Goal: Ask a question: Seek information or help from site administrators or community

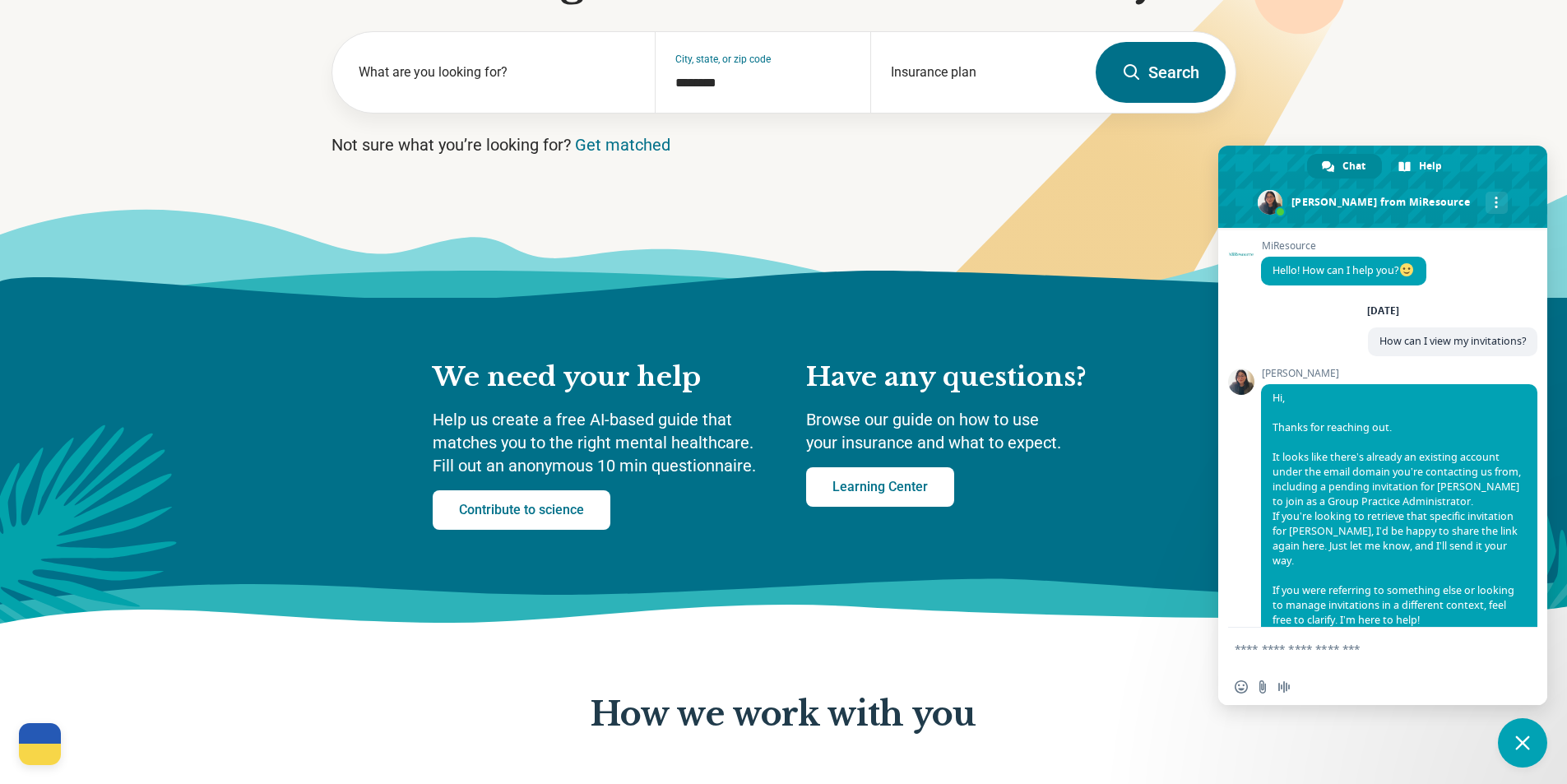
scroll to position [5032, 0]
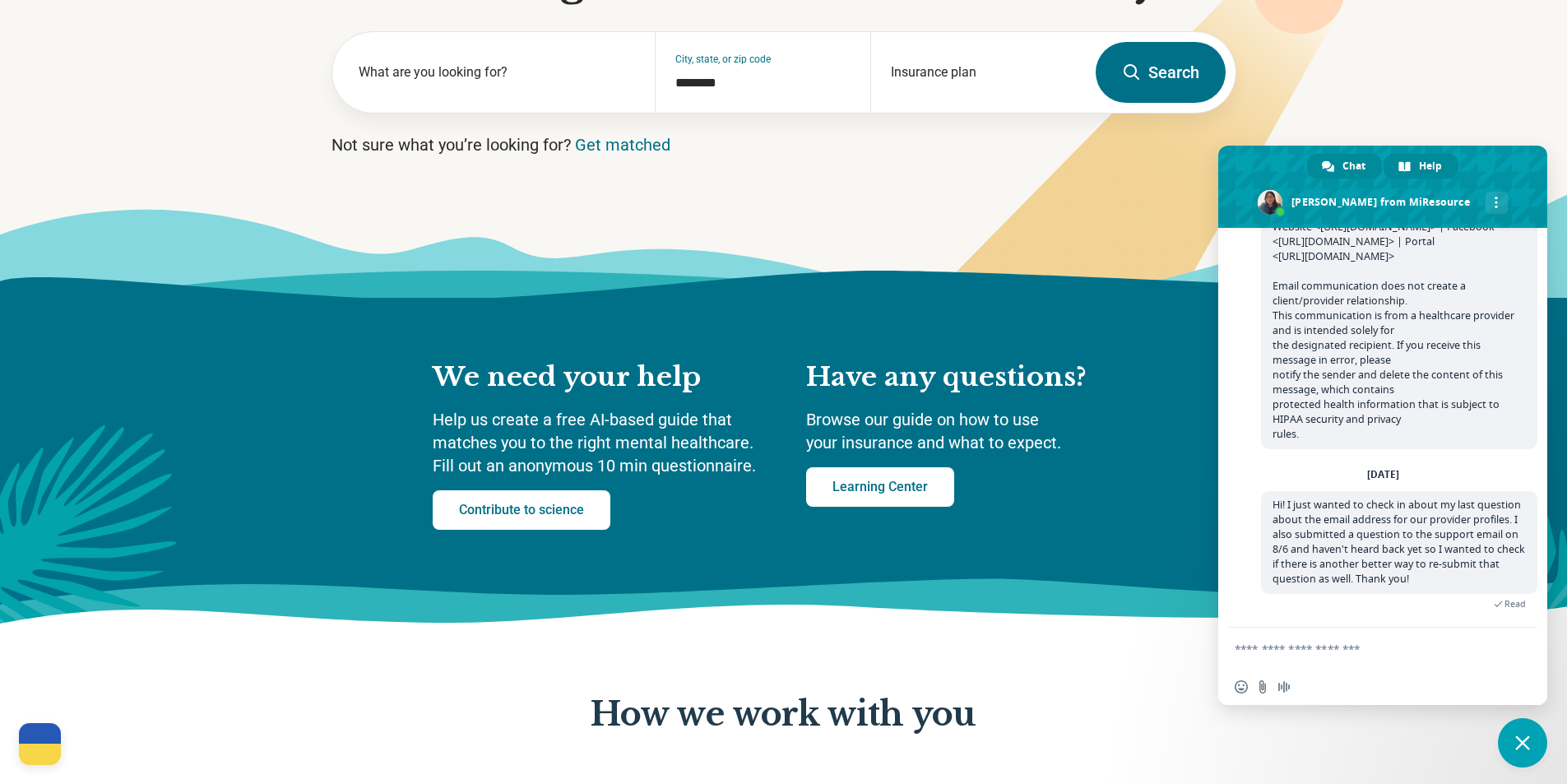
click at [1429, 167] on span "Help" at bounding box center [1430, 166] width 23 height 24
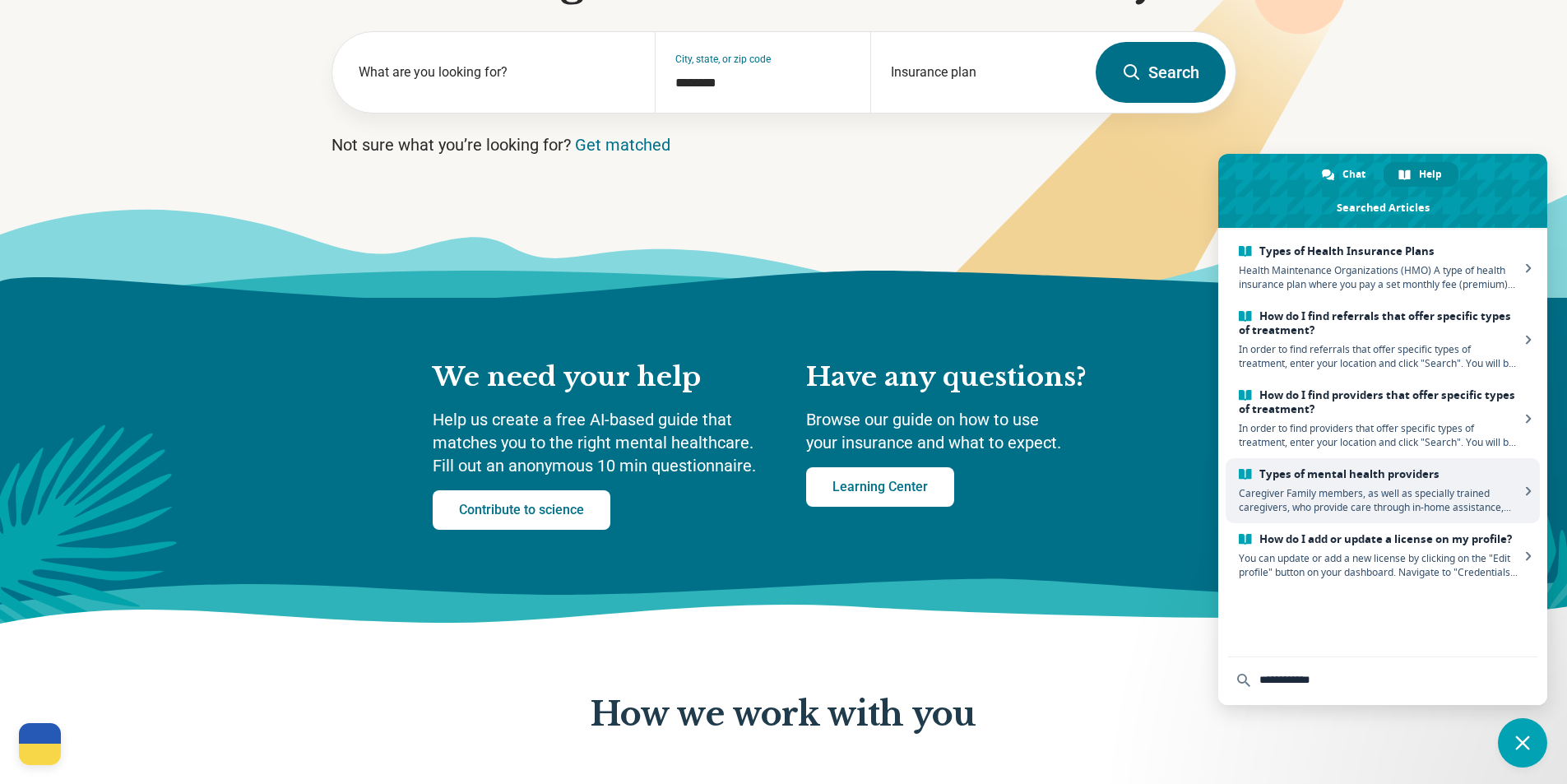
type input "**********"
click at [1481, 485] on link "Types of mental health providers Caregiver Family members, as well as specially…" at bounding box center [1383, 490] width 314 height 65
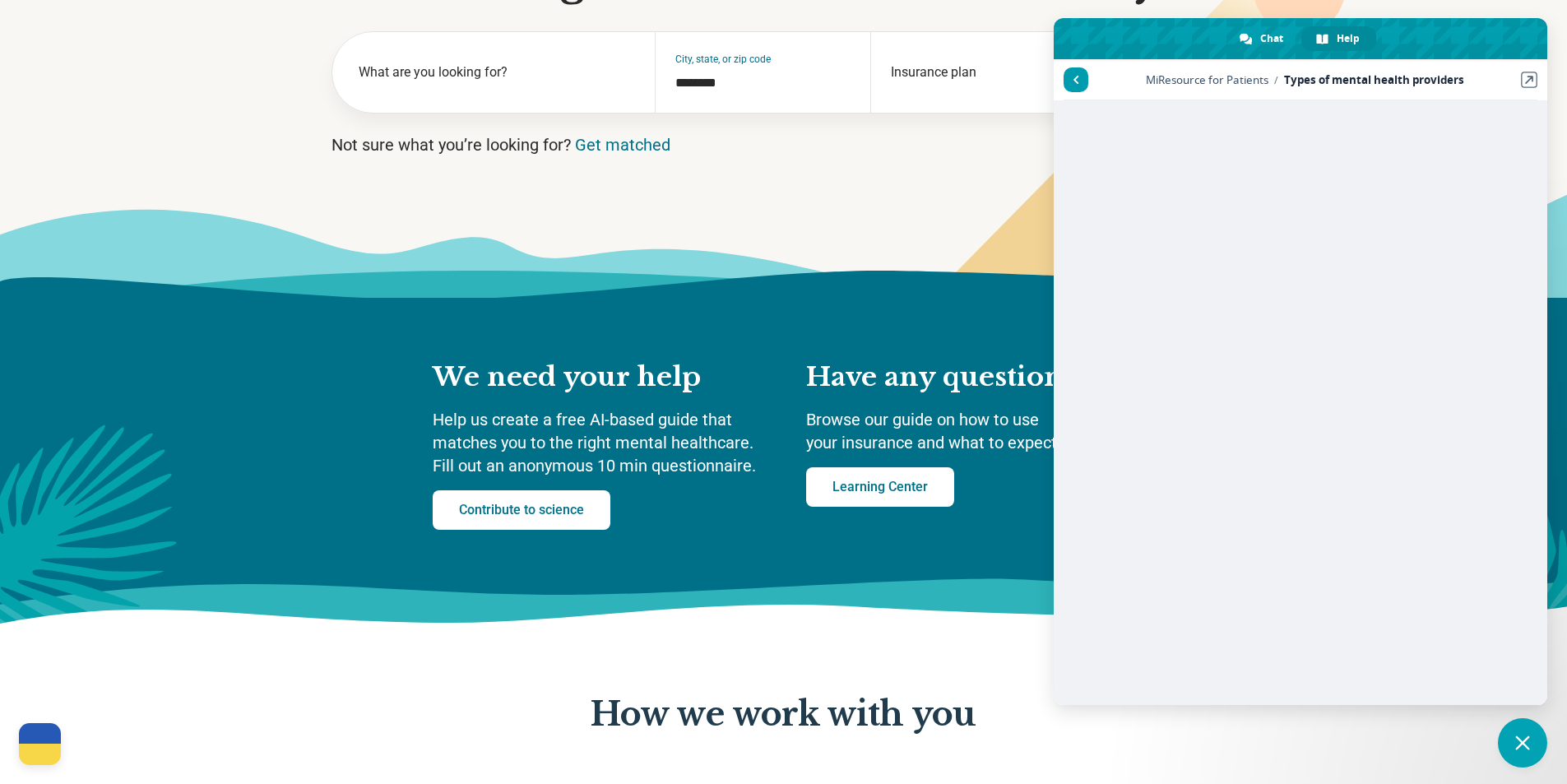
click at [1085, 83] on link at bounding box center [1076, 79] width 24 height 24
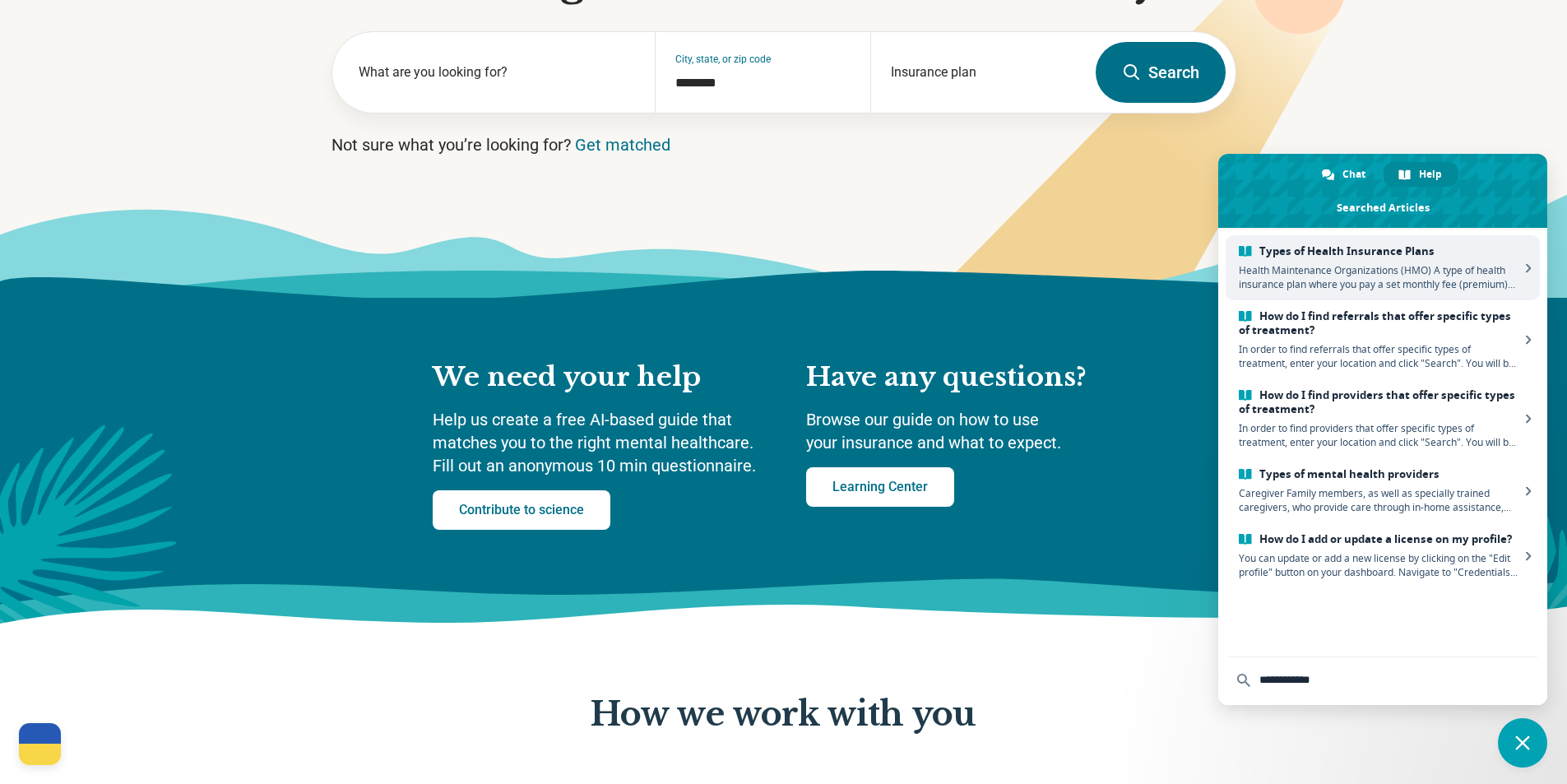
click at [1453, 281] on span "Health Maintenance Organizations (HMO) A type of health insurance plan where yo…" at bounding box center [1378, 277] width 280 height 28
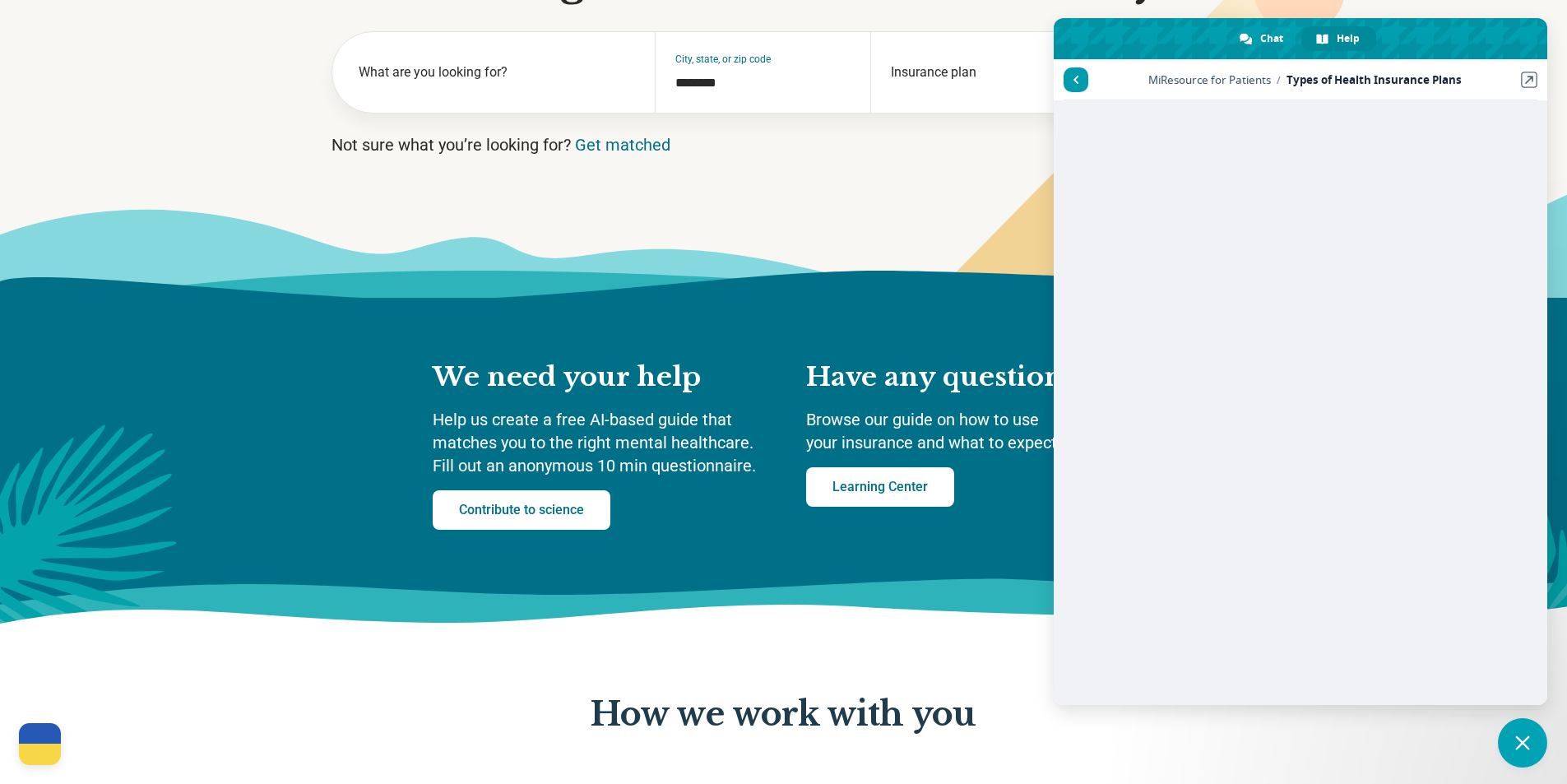
click at [1079, 72] on link at bounding box center [1076, 79] width 24 height 24
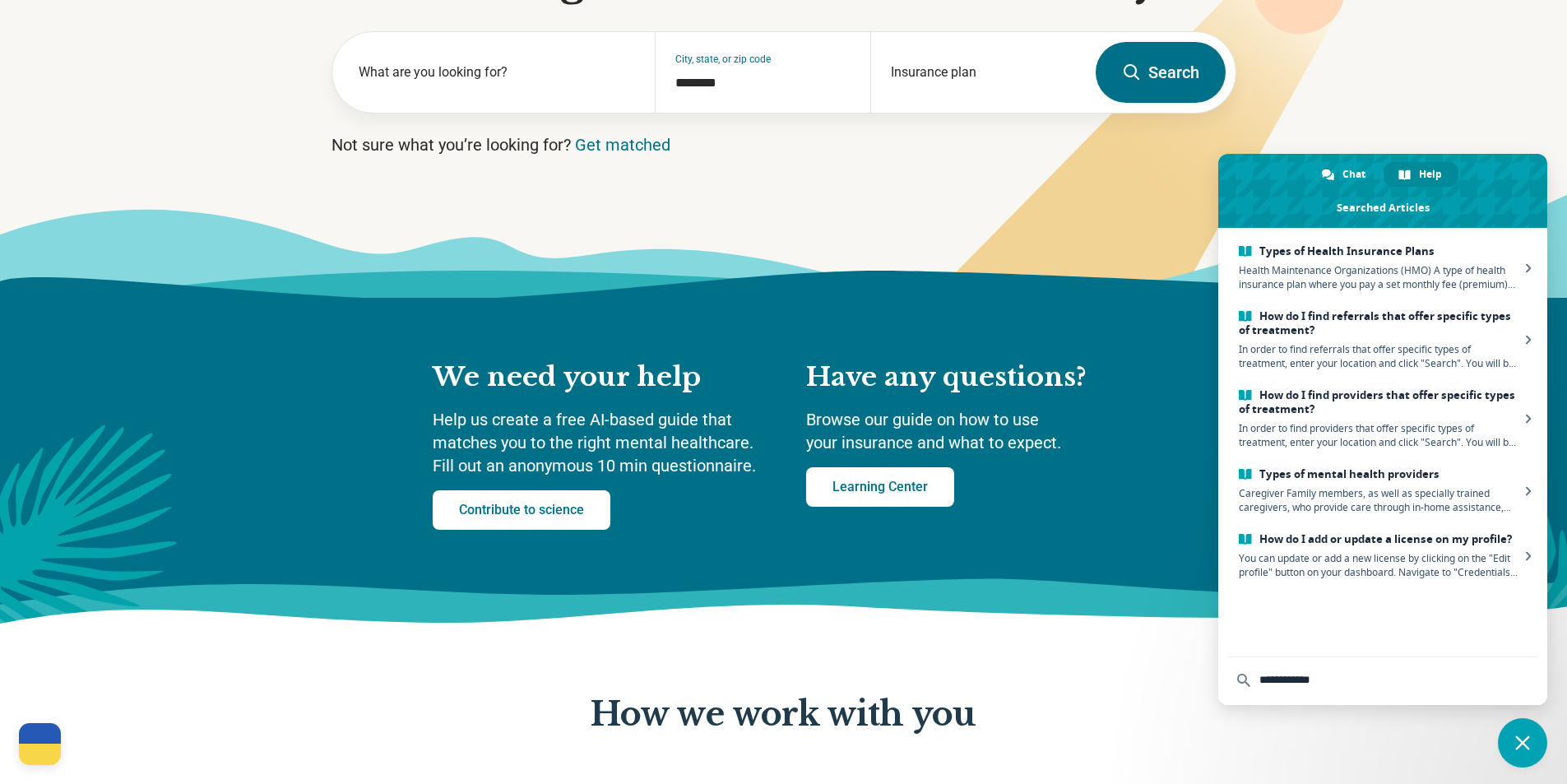
click at [1368, 162] on span at bounding box center [1383, 191] width 329 height 74
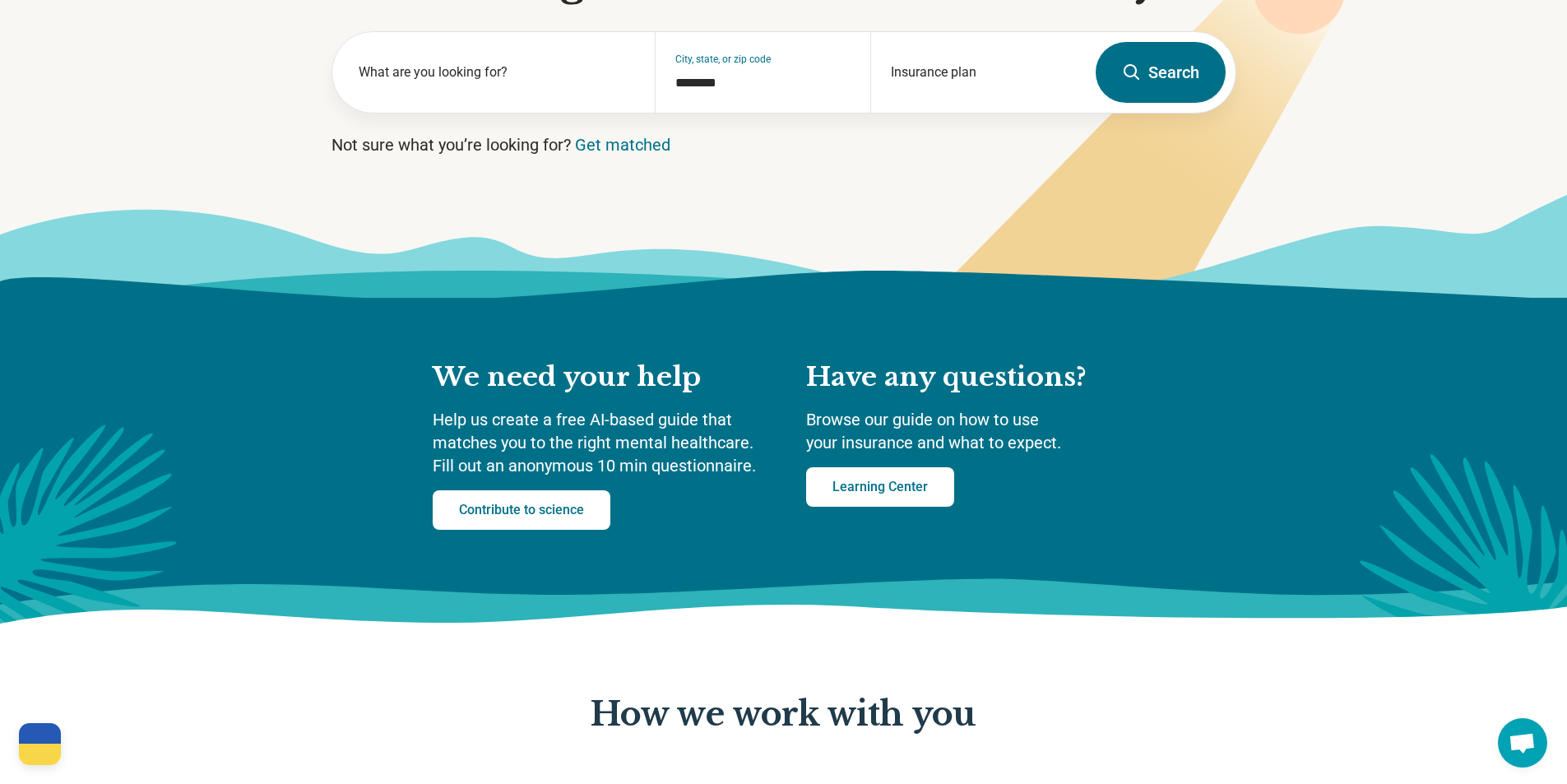
click at [1517, 718] on span "Open chat" at bounding box center [1522, 742] width 50 height 50
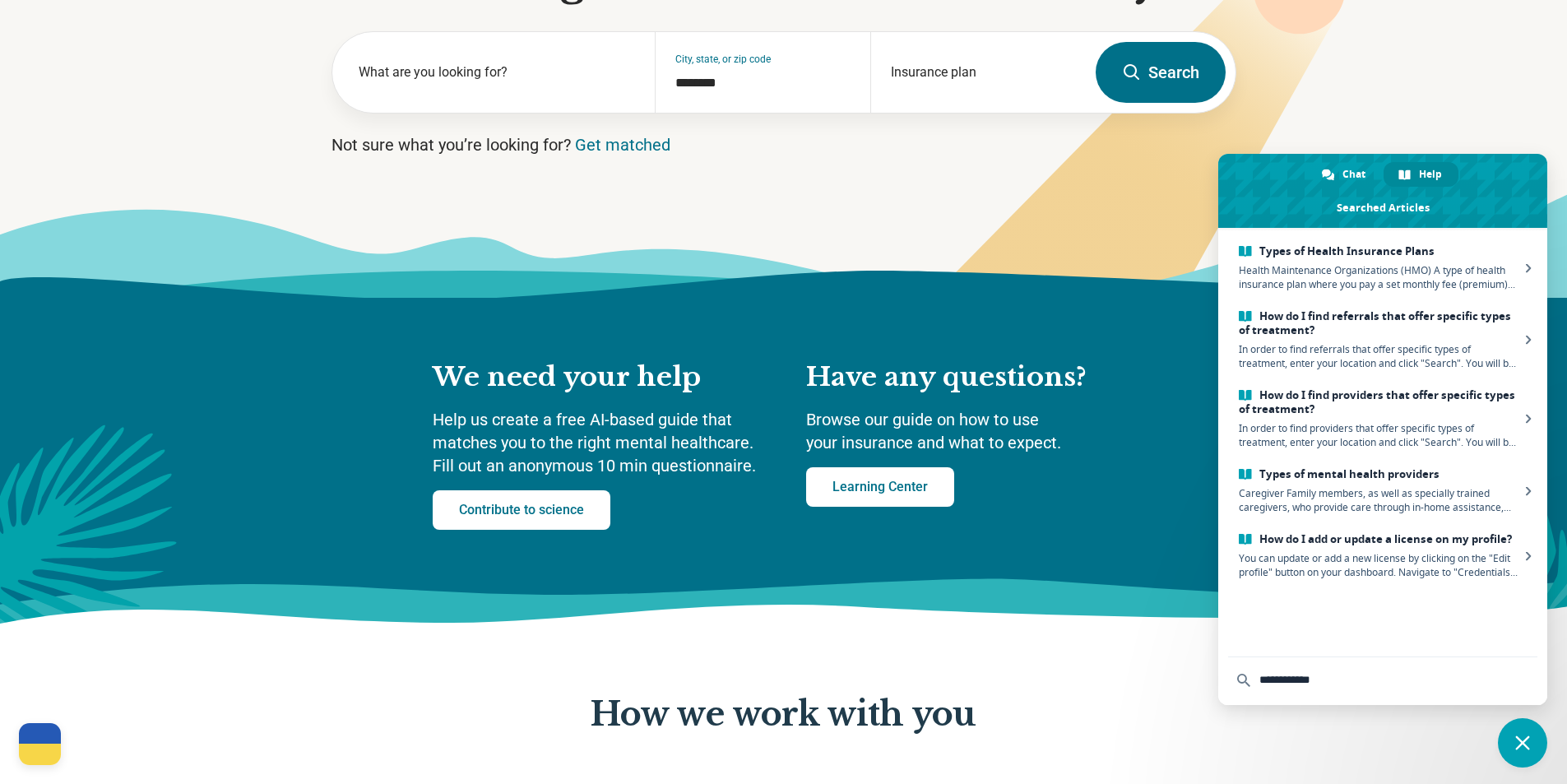
click at [1317, 157] on span at bounding box center [1383, 191] width 329 height 74
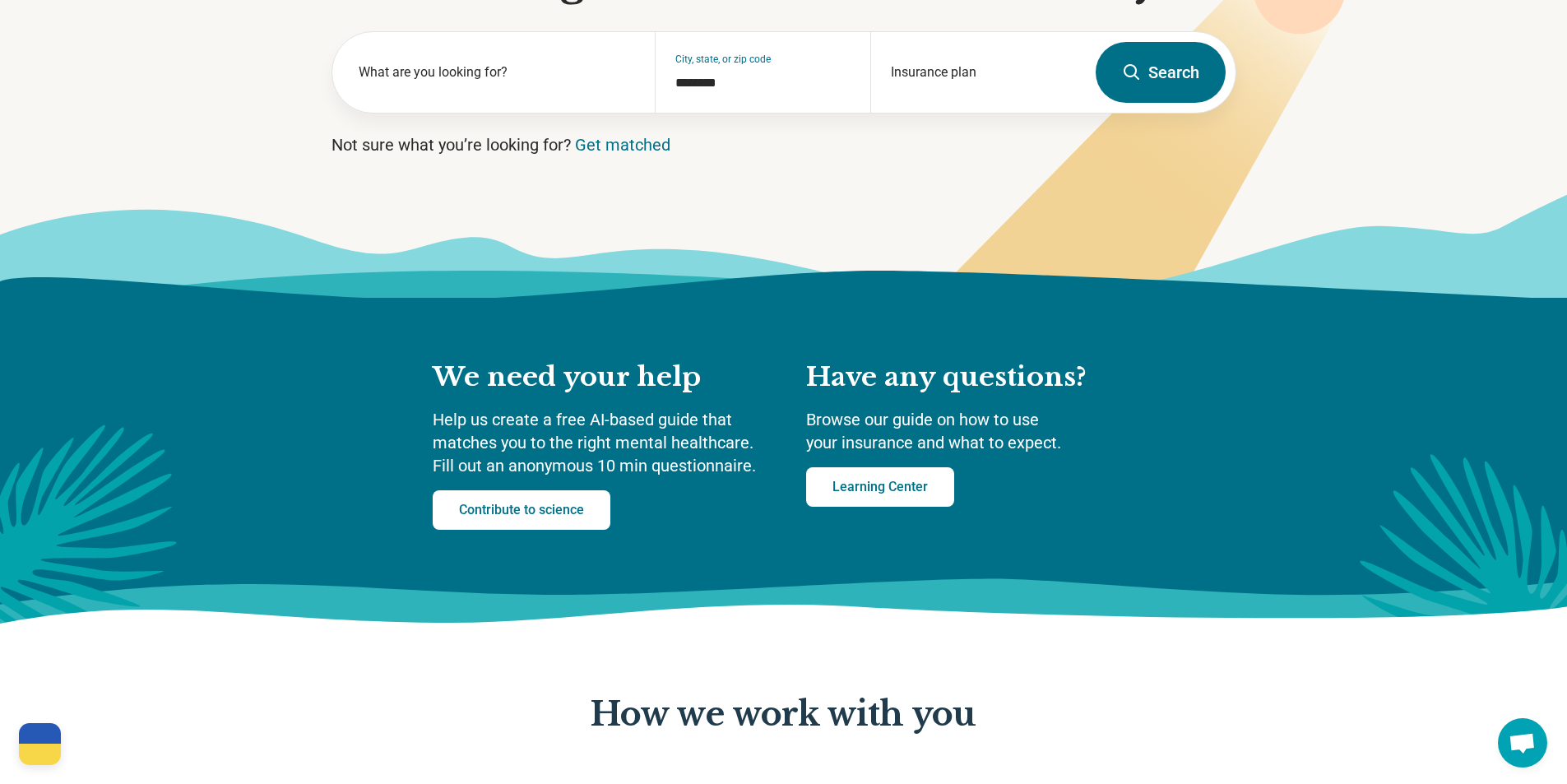
click at [1527, 733] on span "Open chat" at bounding box center [1522, 744] width 27 height 23
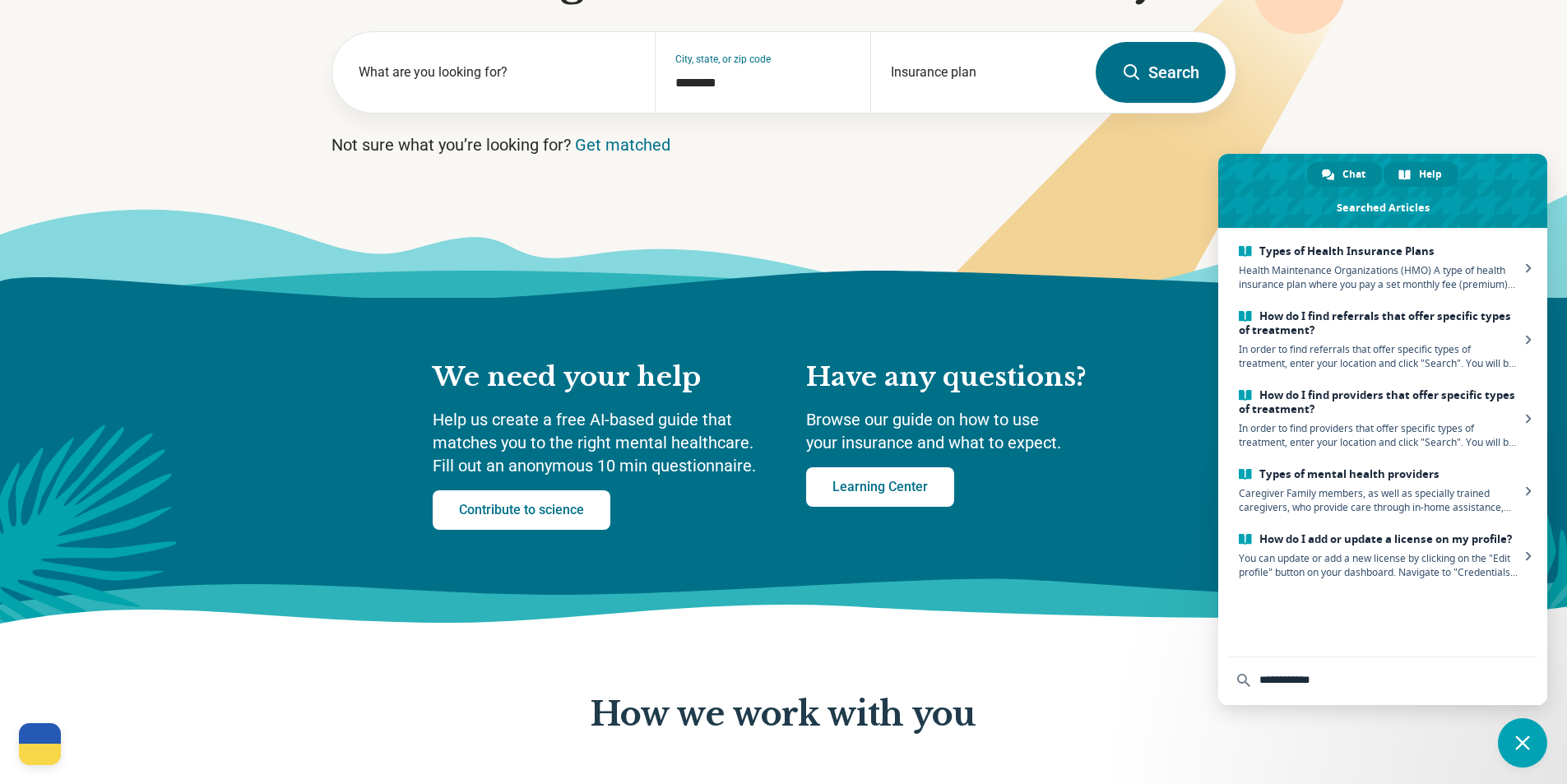
click at [1357, 179] on span "Chat" at bounding box center [1354, 174] width 23 height 24
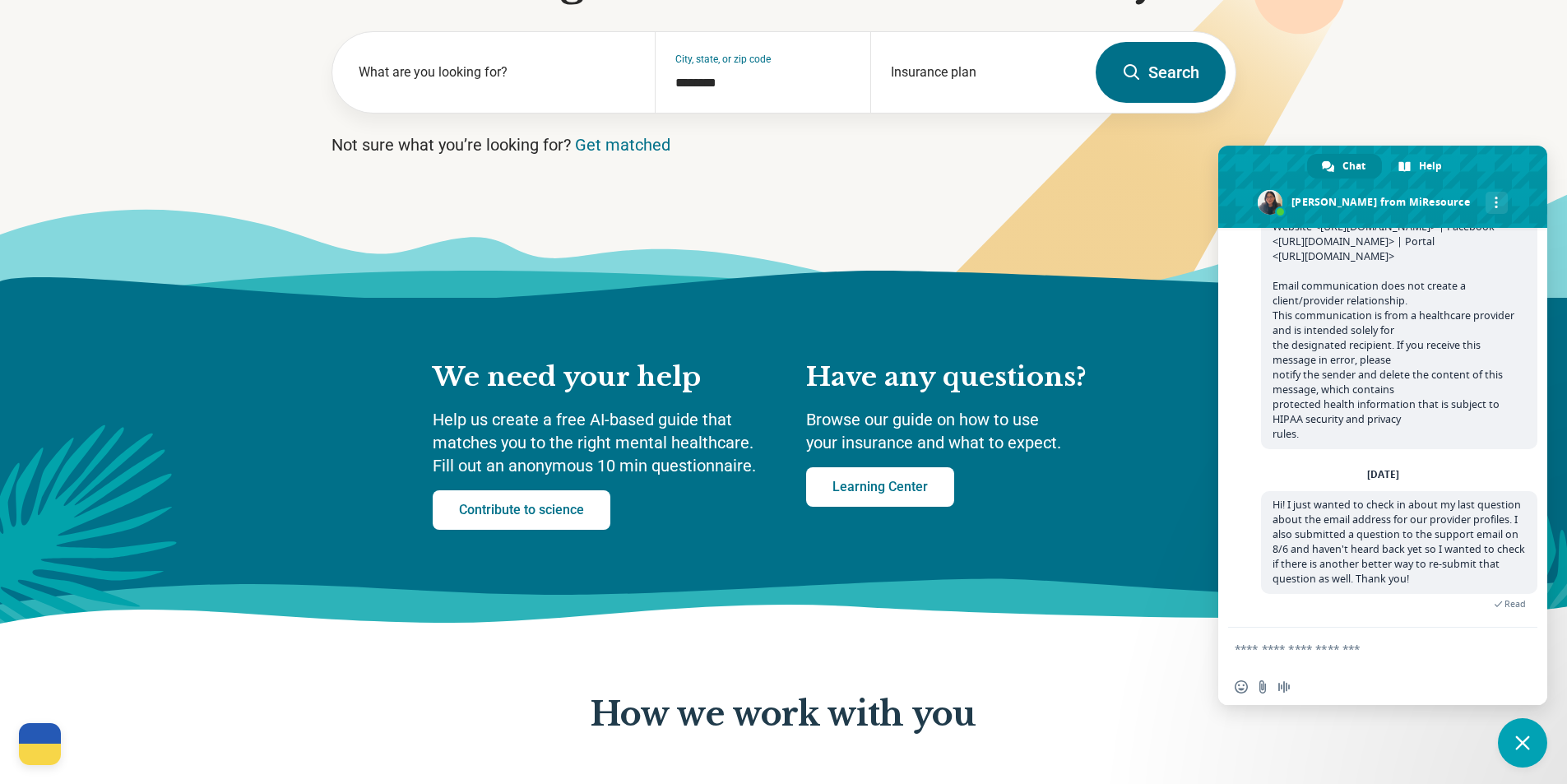
click at [1437, 61] on section "Find the right mental health care for you What are you looking for? City, state…" at bounding box center [784, 87] width 1567 height 420
click at [1532, 731] on span "Close chat" at bounding box center [1522, 742] width 50 height 50
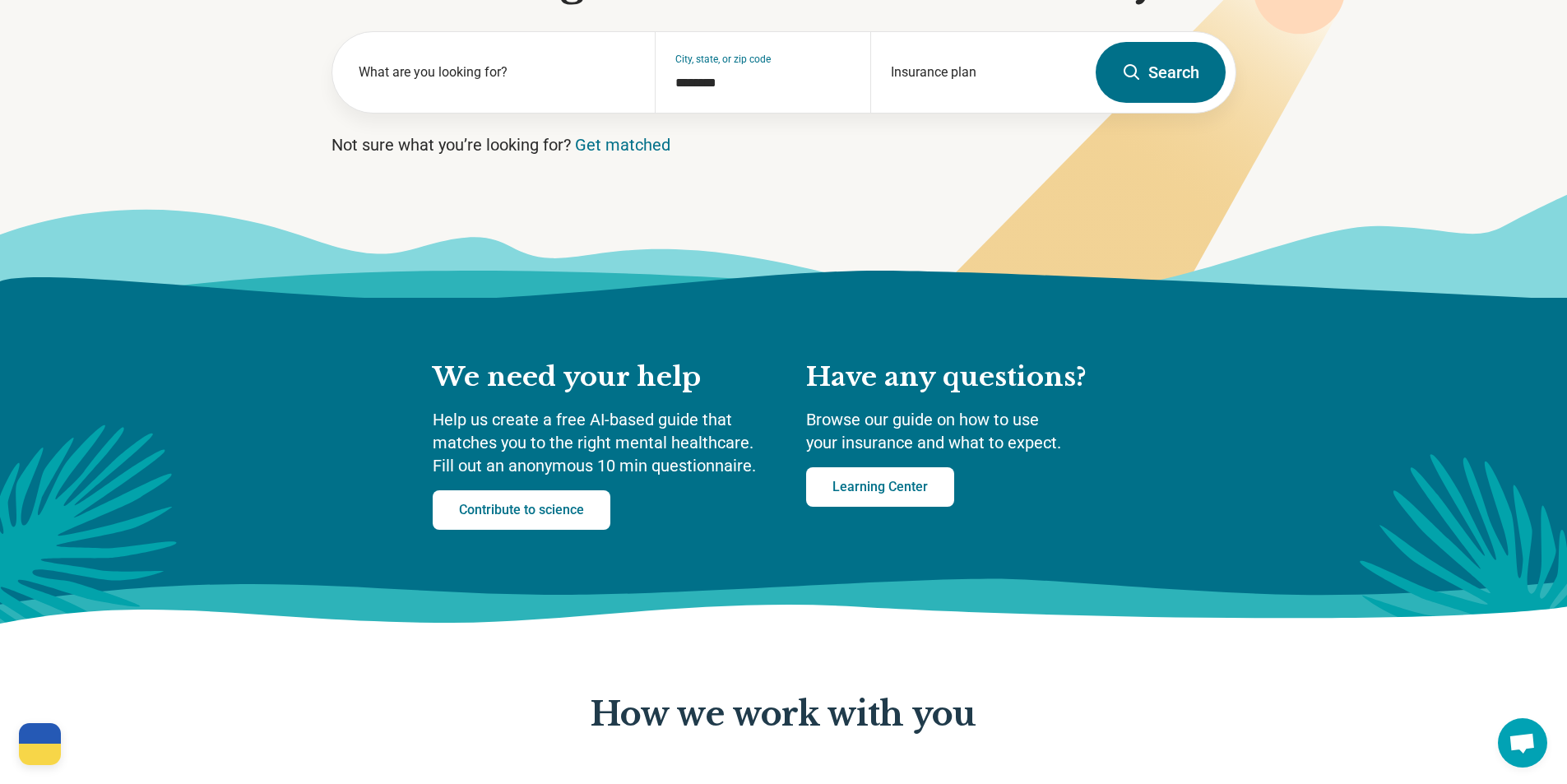
click at [1534, 734] on span "Open chat" at bounding box center [1522, 744] width 27 height 23
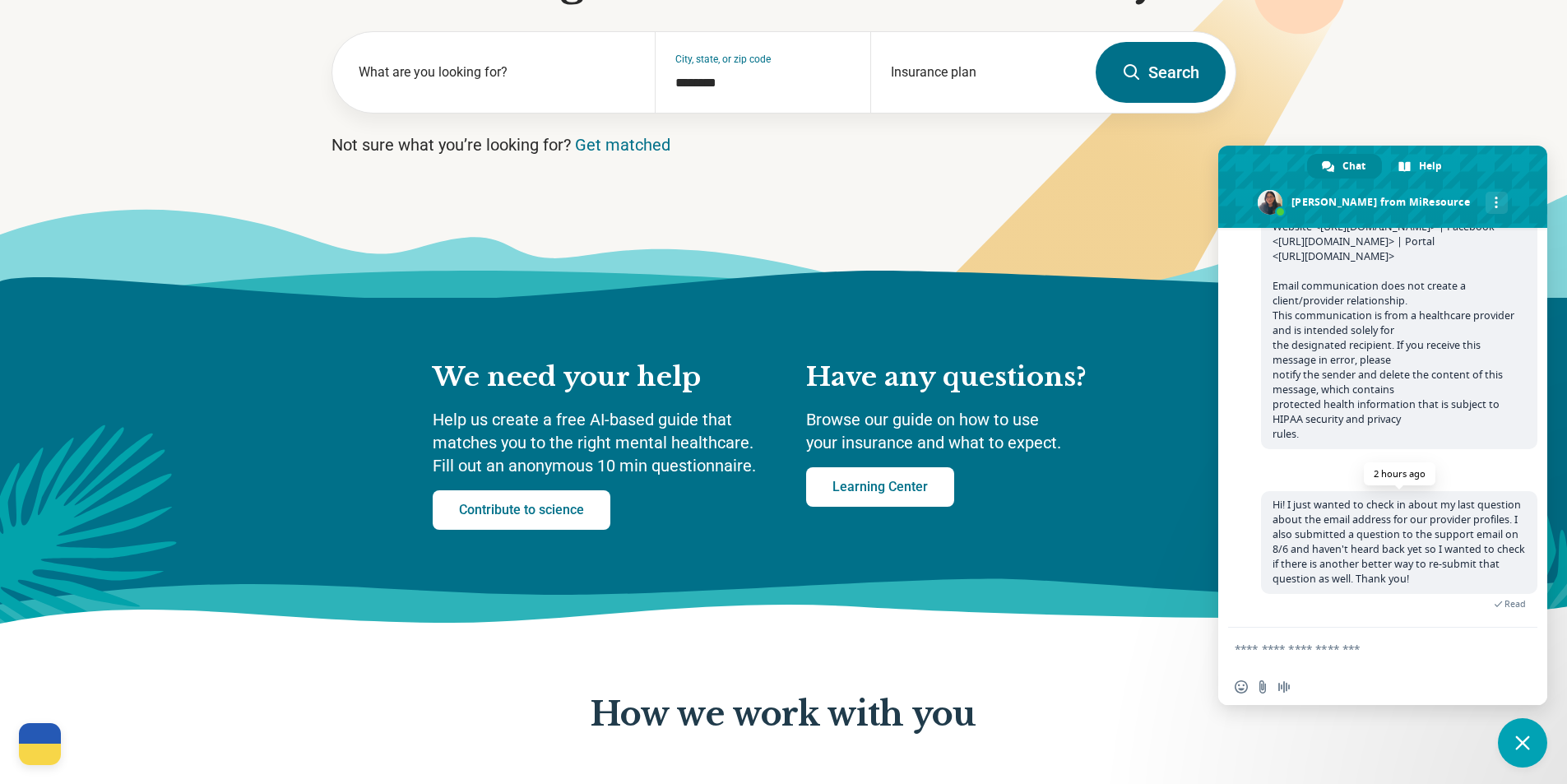
click at [1420, 515] on span "Hi! I just wanted to check in about my last question about the email address fo…" at bounding box center [1399, 541] width 252 height 88
click at [1286, 211] on span at bounding box center [1280, 211] width 11 height 11
click at [1283, 205] on span at bounding box center [1270, 202] width 24 height 24
click at [1495, 202] on span at bounding box center [1496, 203] width 3 height 12
